Goal: Task Accomplishment & Management: Complete application form

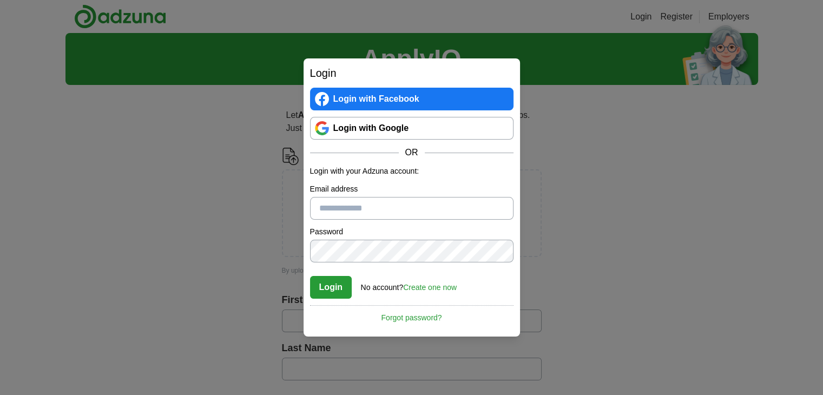
click at [595, 110] on div "Login Login with Facebook Login with Google OR Login with your Adzuna account: …" at bounding box center [411, 197] width 823 height 395
click at [530, 197] on div "Login Login with Facebook Login with Google OR Login with your Adzuna account: …" at bounding box center [411, 197] width 823 height 395
click at [436, 131] on link "Login with Google" at bounding box center [411, 128] width 203 height 23
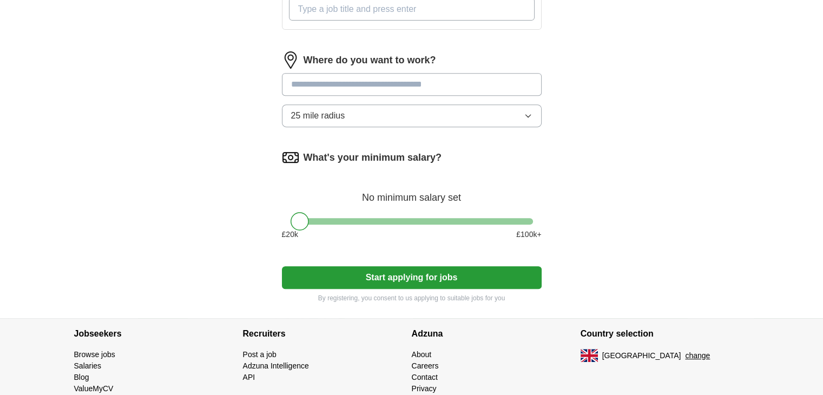
scroll to position [453, 0]
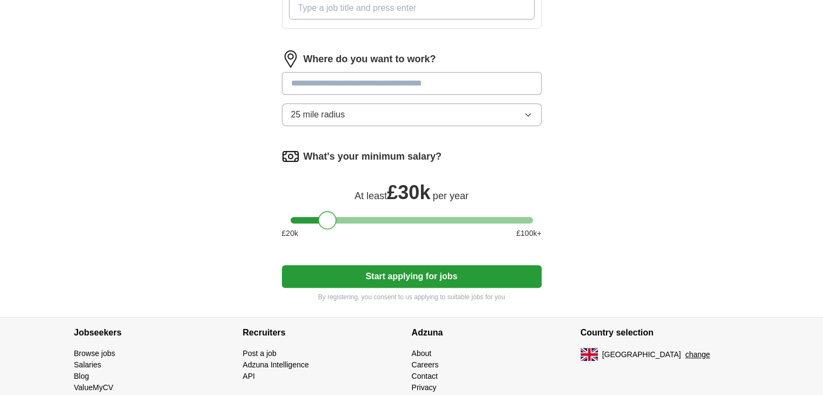
drag, startPoint x: 303, startPoint y: 218, endPoint x: 331, endPoint y: 222, distance: 28.3
click at [331, 222] on div at bounding box center [327, 220] width 18 height 18
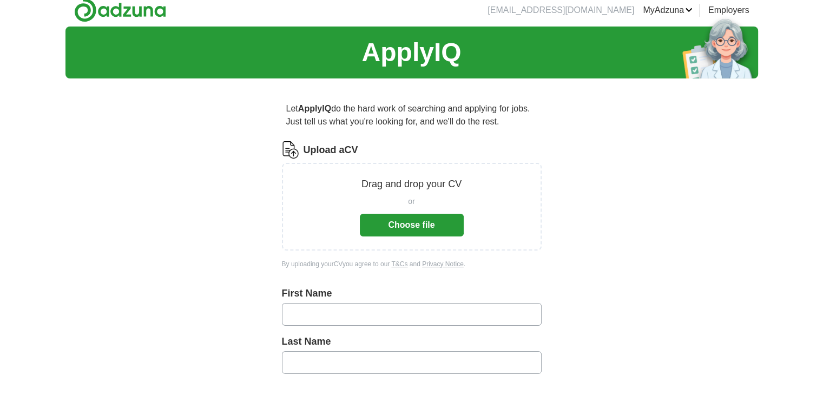
scroll to position [0, 0]
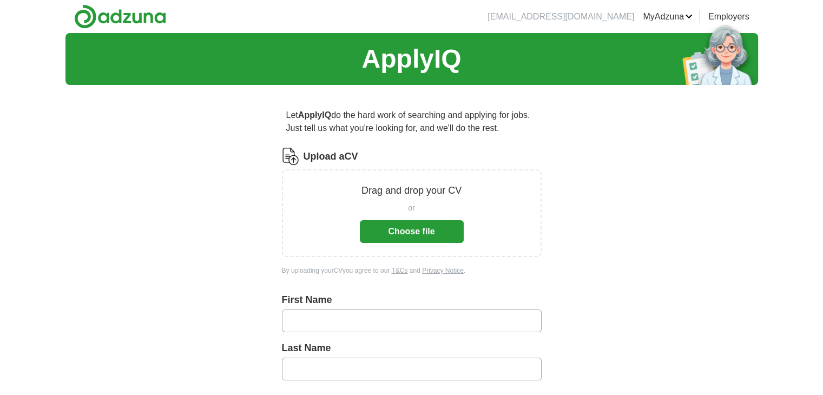
click at [389, 223] on button "Choose file" at bounding box center [412, 231] width 104 height 23
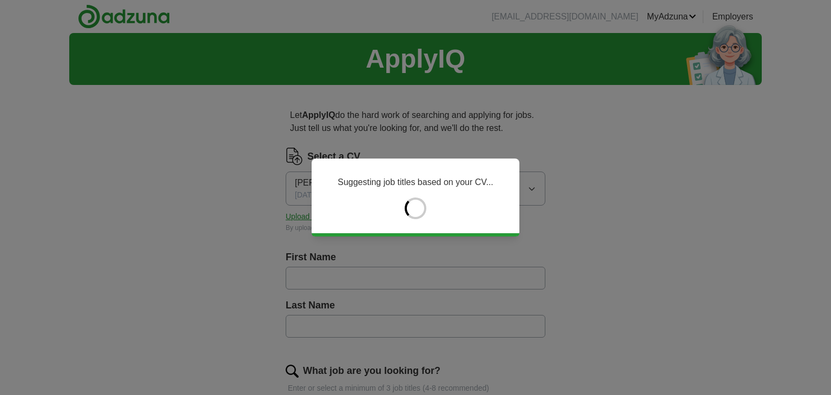
type input "******"
type input "*****"
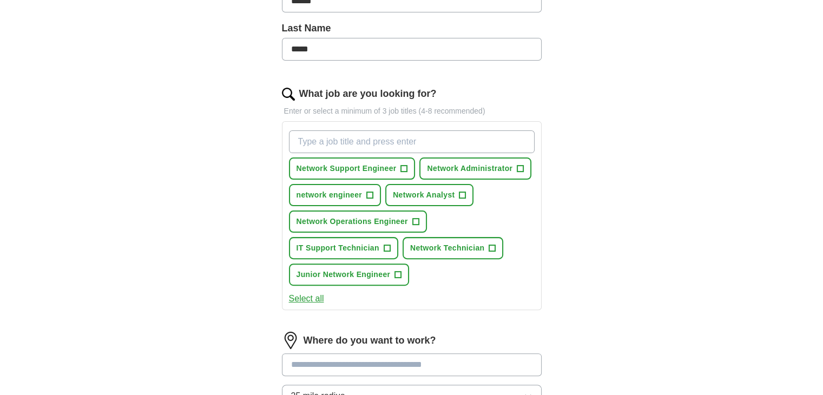
scroll to position [277, 0]
click at [347, 171] on span "Network Support Engineer" at bounding box center [346, 168] width 100 height 11
click at [494, 163] on span "Network Administrator" at bounding box center [469, 168] width 85 height 11
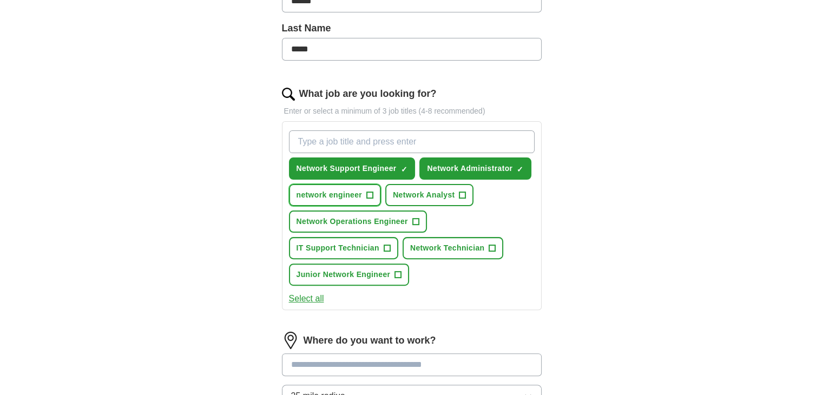
click at [359, 192] on span "network engineer" at bounding box center [329, 194] width 66 height 11
click at [438, 250] on span "Network Technician" at bounding box center [447, 247] width 75 height 11
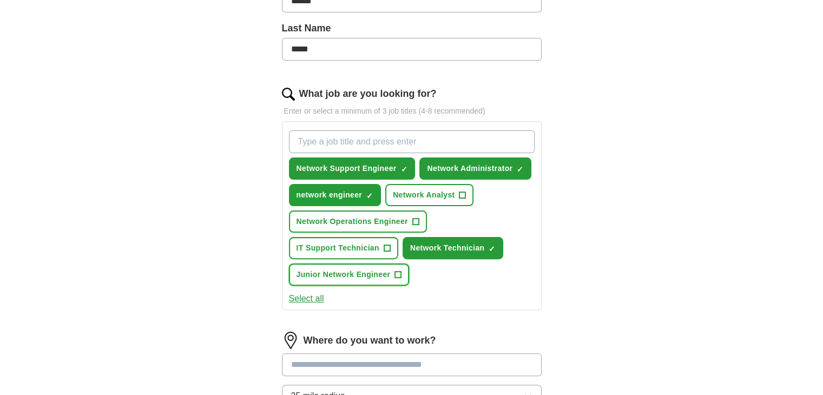
click at [398, 270] on span "+" at bounding box center [398, 274] width 6 height 9
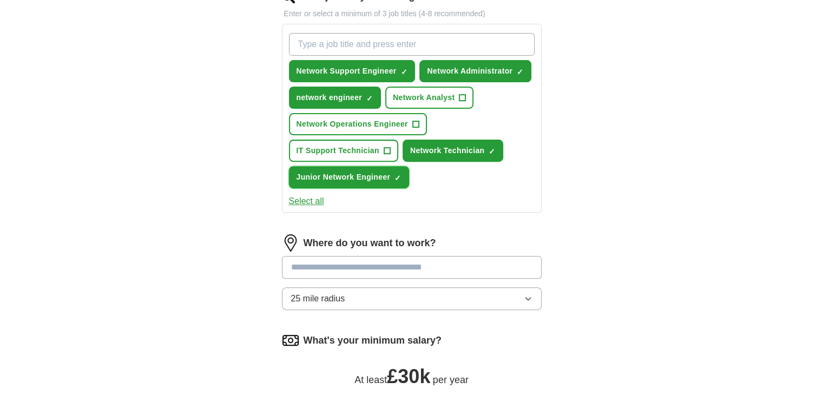
scroll to position [374, 0]
click at [380, 268] on input at bounding box center [412, 267] width 260 height 23
type input "******"
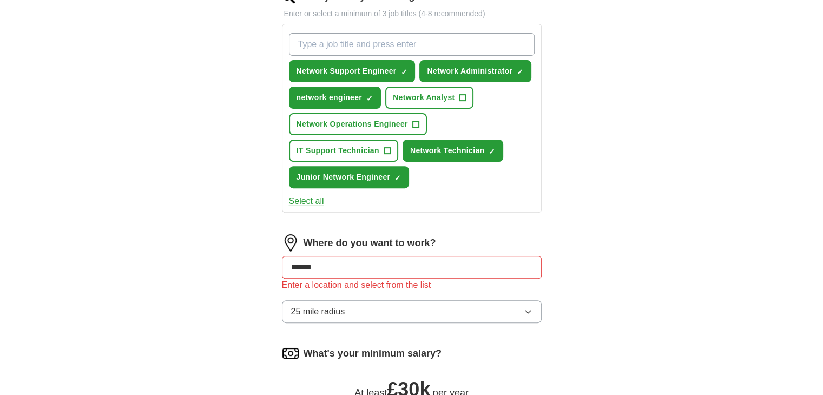
click at [356, 300] on button "25 mile radius" at bounding box center [412, 311] width 260 height 23
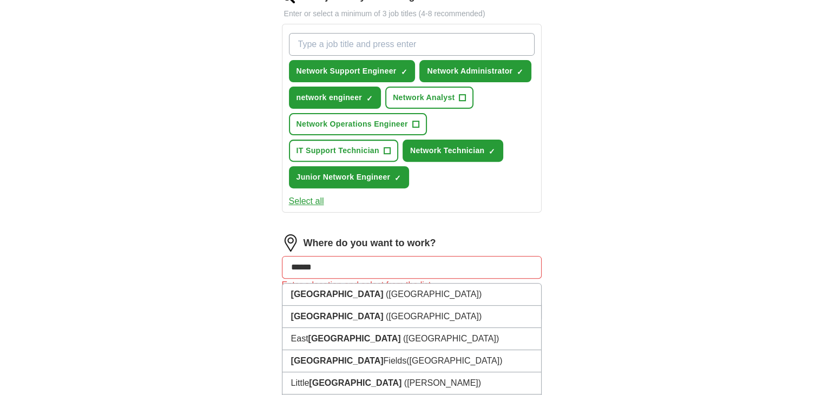
click at [362, 273] on input "******" at bounding box center [412, 267] width 260 height 23
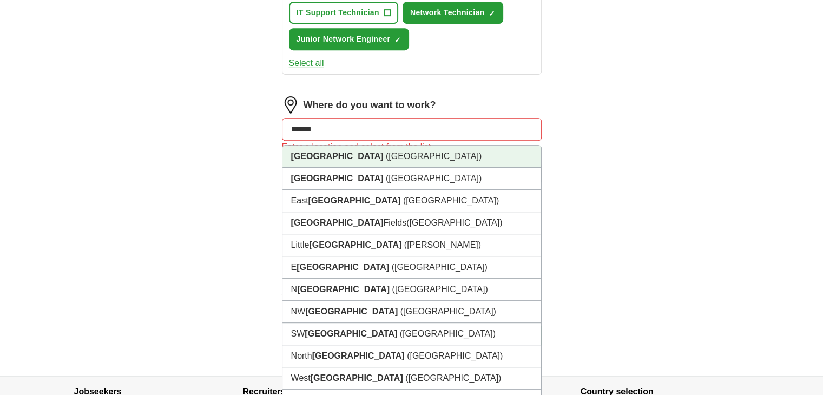
scroll to position [519, 0]
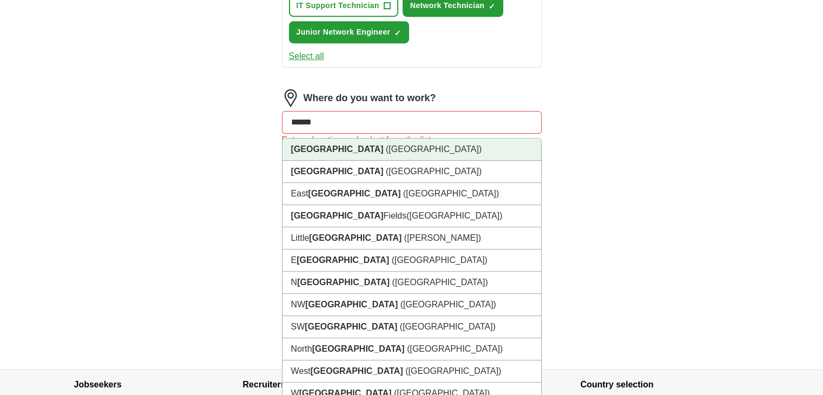
click at [361, 155] on li "[GEOGRAPHIC_DATA] ([GEOGRAPHIC_DATA])" at bounding box center [411, 149] width 259 height 22
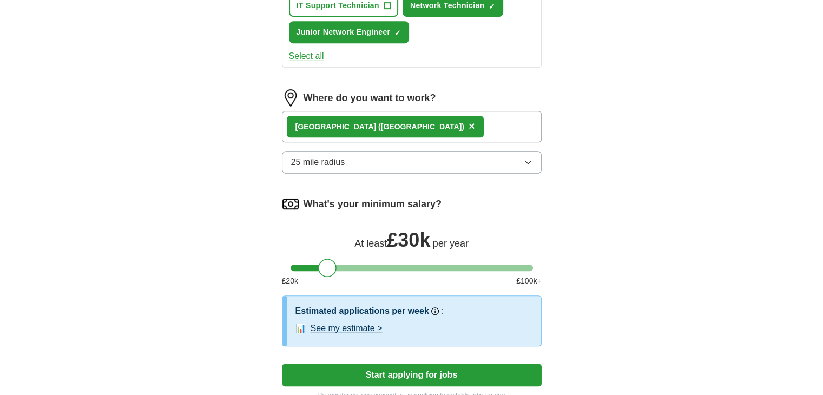
click at [358, 156] on button "25 mile radius" at bounding box center [412, 162] width 260 height 23
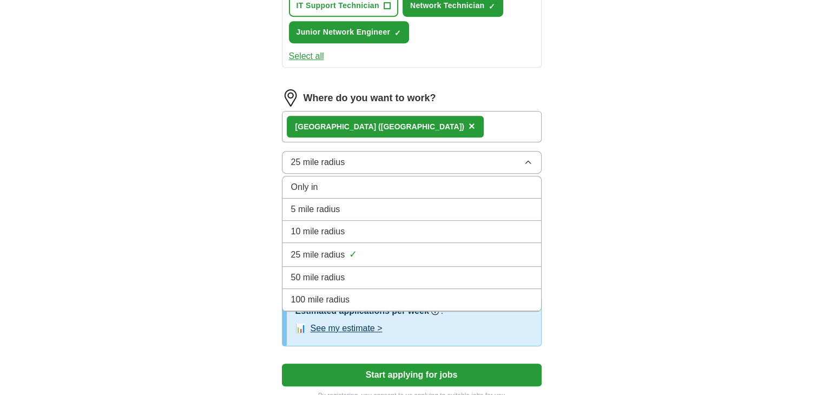
click at [340, 181] on div "Only in" at bounding box center [411, 187] width 241 height 13
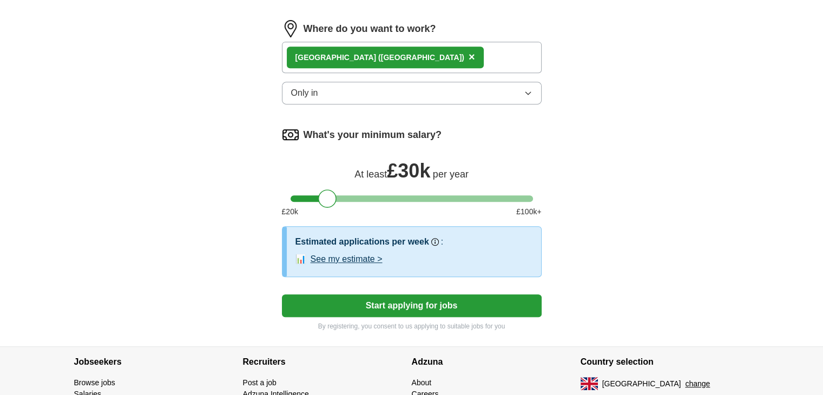
scroll to position [590, 0]
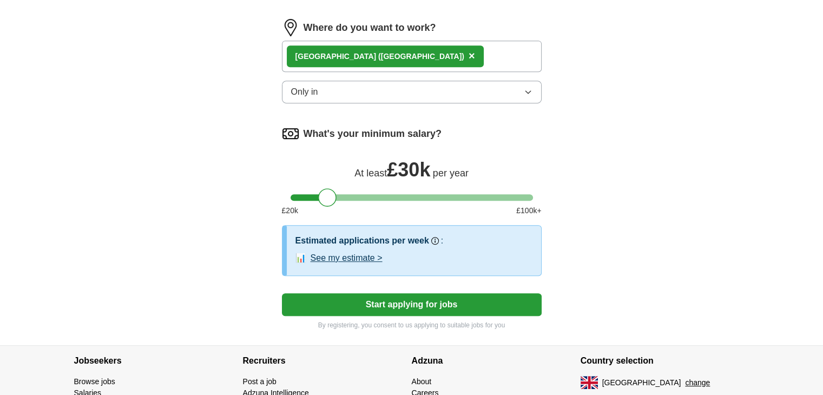
click at [337, 253] on button "See my estimate >" at bounding box center [346, 257] width 72 height 13
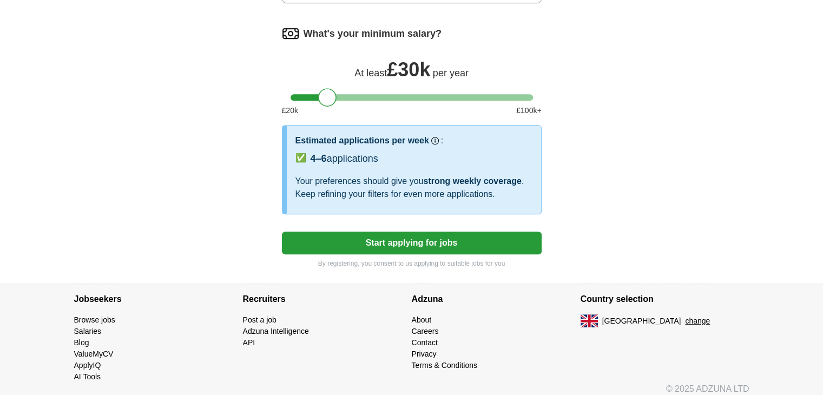
scroll to position [694, 0]
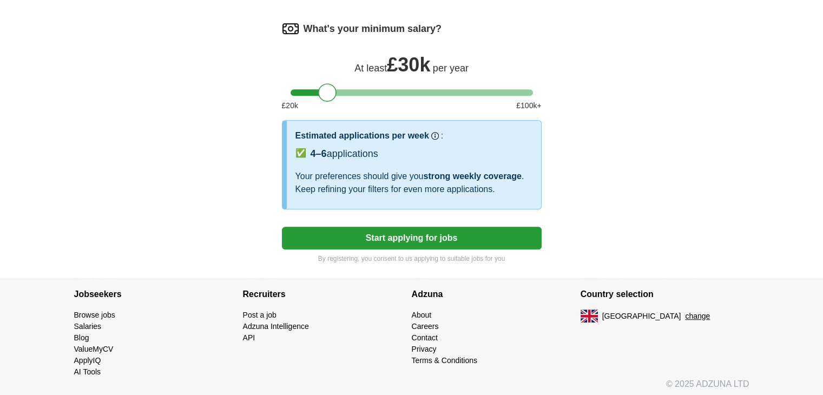
click at [362, 237] on button "Start applying for jobs" at bounding box center [412, 238] width 260 height 23
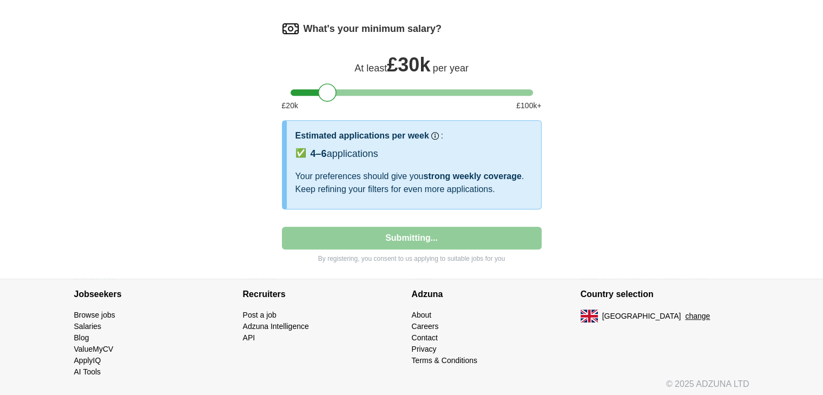
select select "**"
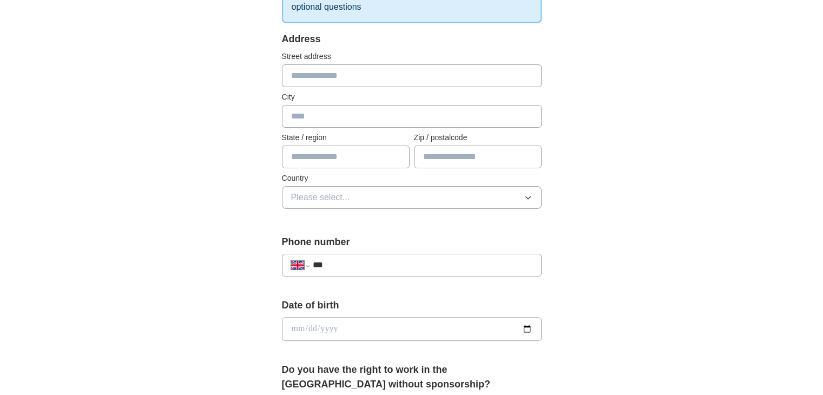
scroll to position [203, 0]
click at [343, 261] on input "***" at bounding box center [422, 265] width 220 height 13
type input "**********"
type input "********"
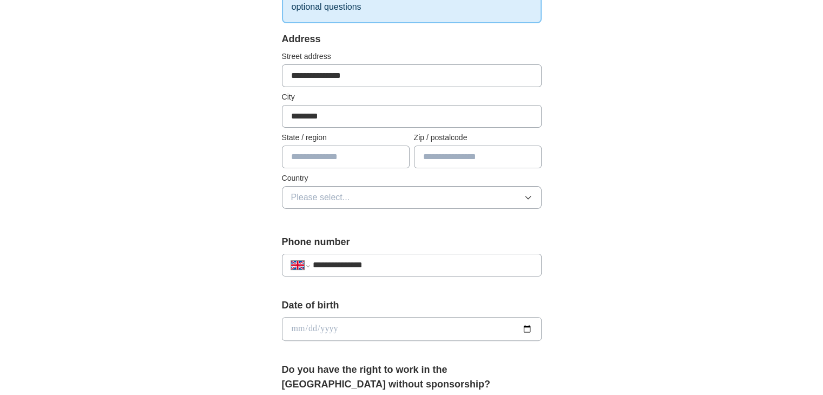
type input "*********"
type input "*******"
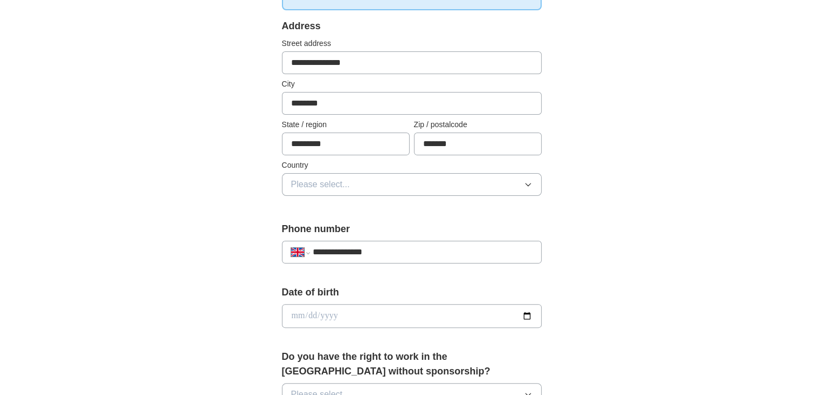
click at [394, 178] on button "Please select..." at bounding box center [412, 184] width 260 height 23
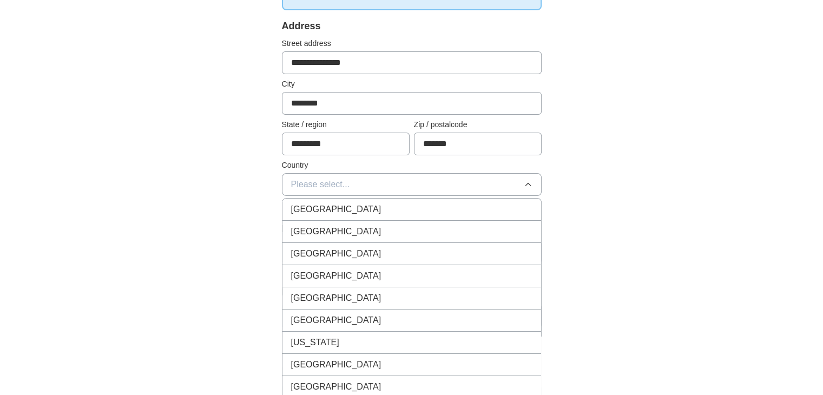
click at [388, 203] on div "[GEOGRAPHIC_DATA]" at bounding box center [411, 209] width 241 height 13
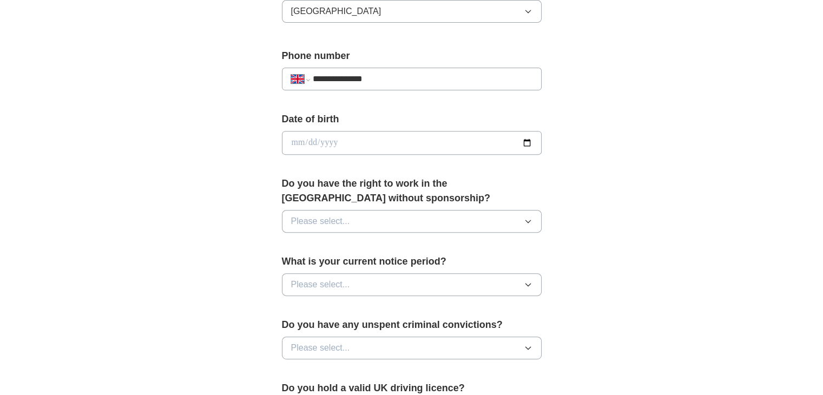
scroll to position [395, 0]
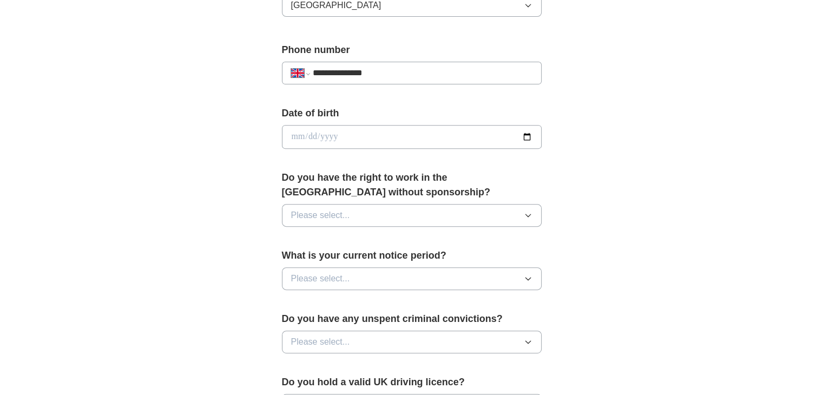
click at [383, 217] on button "Please select..." at bounding box center [412, 215] width 260 height 23
click at [366, 237] on div "Yes" at bounding box center [411, 240] width 241 height 13
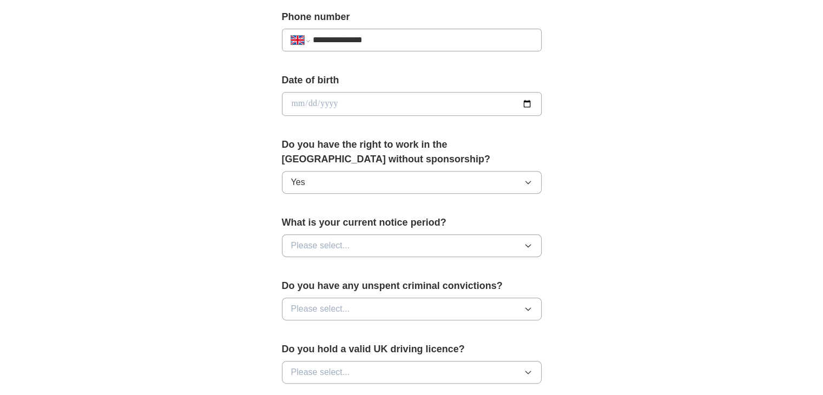
scroll to position [431, 0]
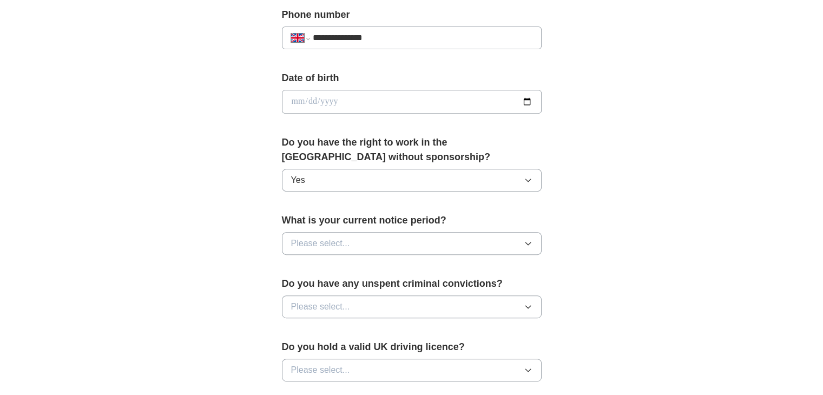
click at [366, 237] on button "Please select..." at bounding box center [412, 243] width 260 height 23
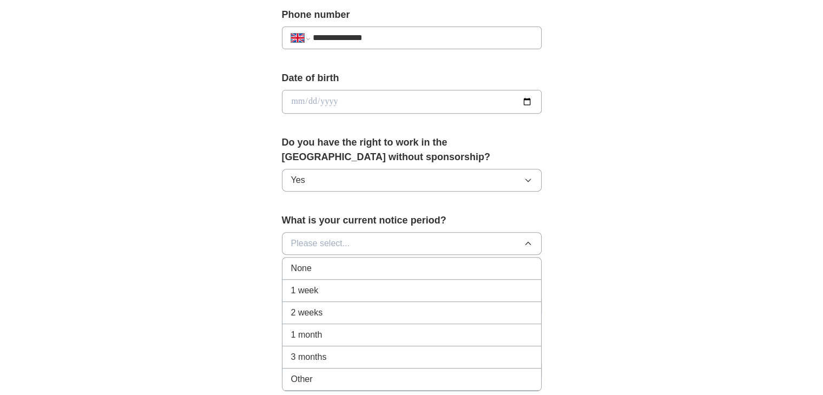
click at [354, 271] on div "None" at bounding box center [411, 268] width 241 height 13
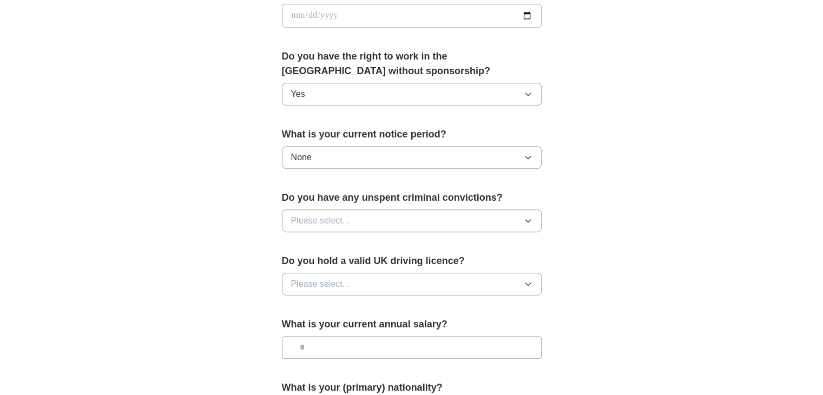
scroll to position [517, 0]
click at [394, 214] on button "Please select..." at bounding box center [412, 220] width 260 height 23
click at [356, 262] on div "No" at bounding box center [411, 267] width 241 height 13
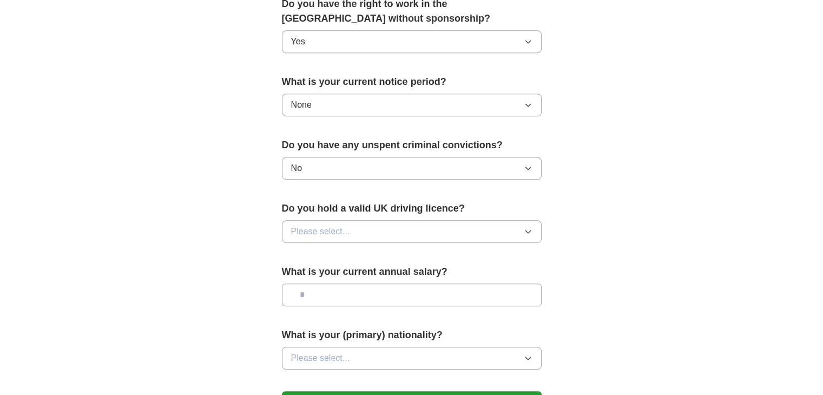
scroll to position [571, 0]
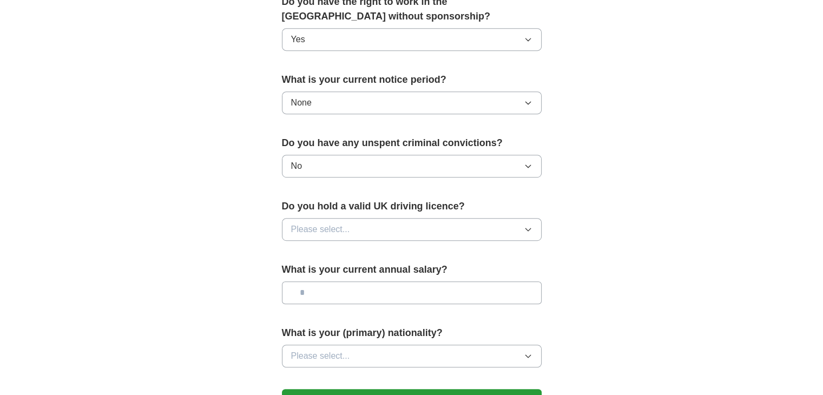
click at [377, 228] on button "Please select..." at bounding box center [412, 229] width 260 height 23
click at [352, 270] on div "No" at bounding box center [411, 276] width 241 height 13
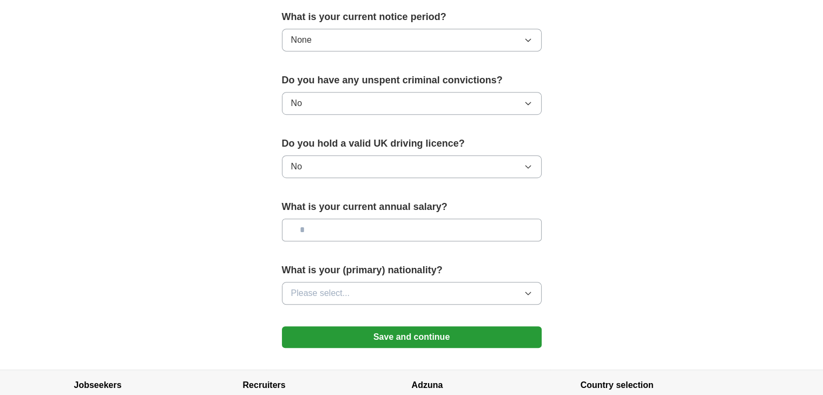
scroll to position [636, 0]
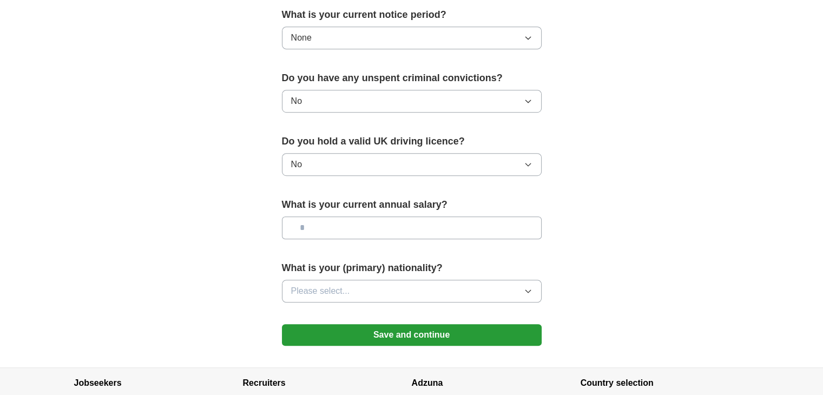
click at [344, 294] on span "Please select..." at bounding box center [320, 290] width 59 height 13
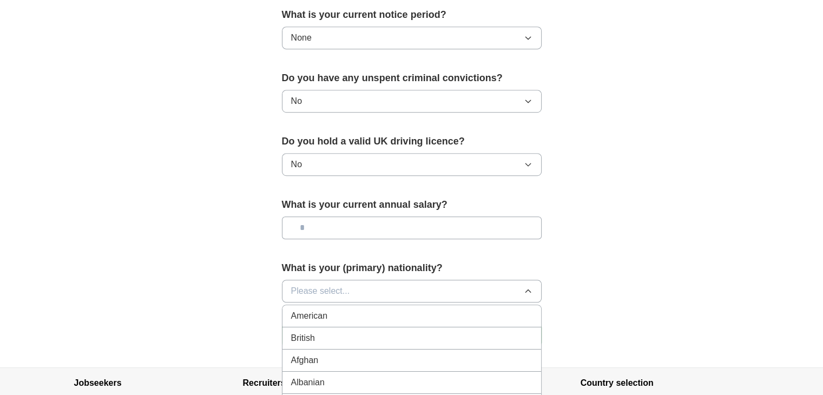
click at [344, 294] on span "Please select..." at bounding box center [320, 290] width 59 height 13
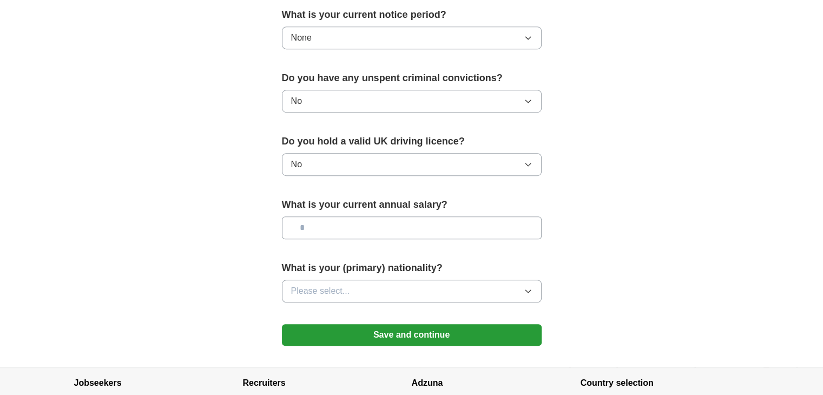
click at [348, 293] on span "Please select..." at bounding box center [320, 290] width 59 height 13
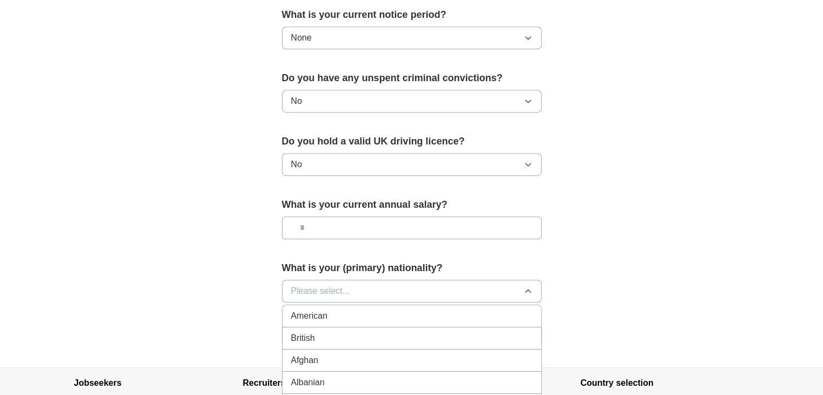
click at [333, 335] on div "British" at bounding box center [411, 338] width 241 height 13
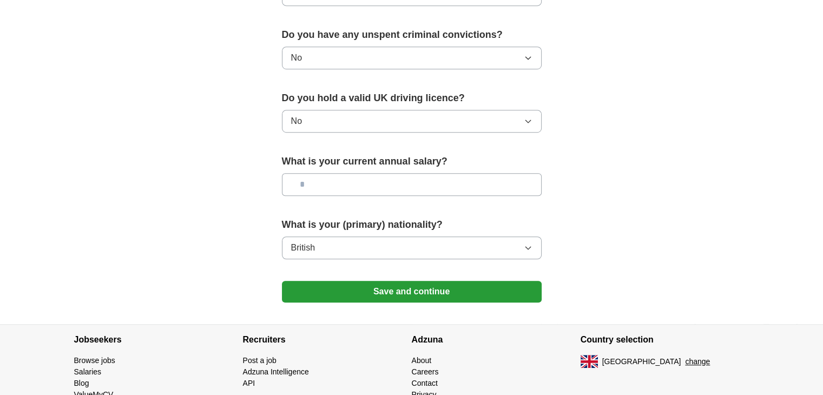
scroll to position [726, 0]
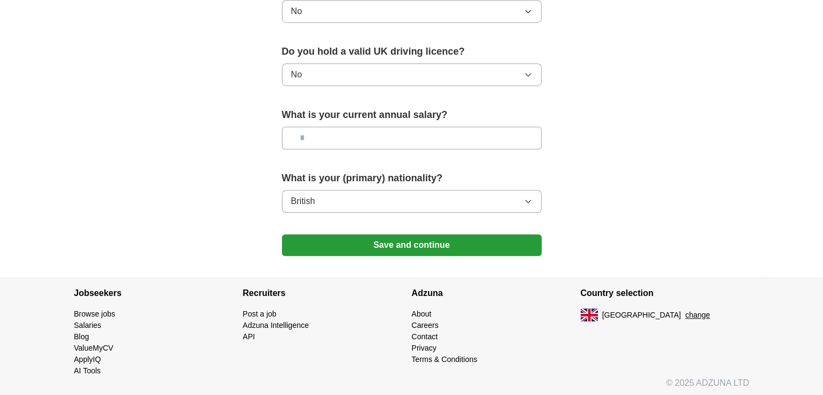
click at [412, 247] on button "Save and continue" at bounding box center [412, 245] width 260 height 22
